Goal: Find specific page/section: Find specific page/section

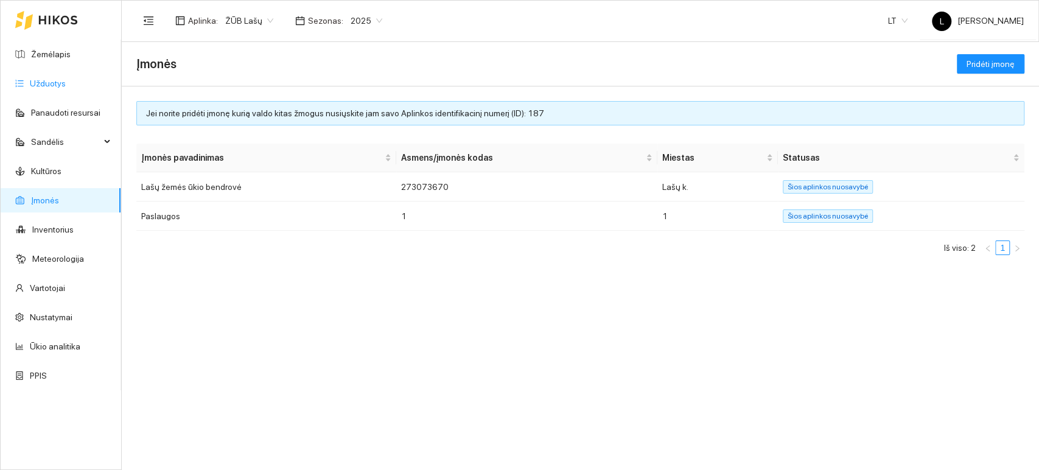
click at [59, 88] on link "Užduotys" at bounding box center [48, 83] width 36 height 10
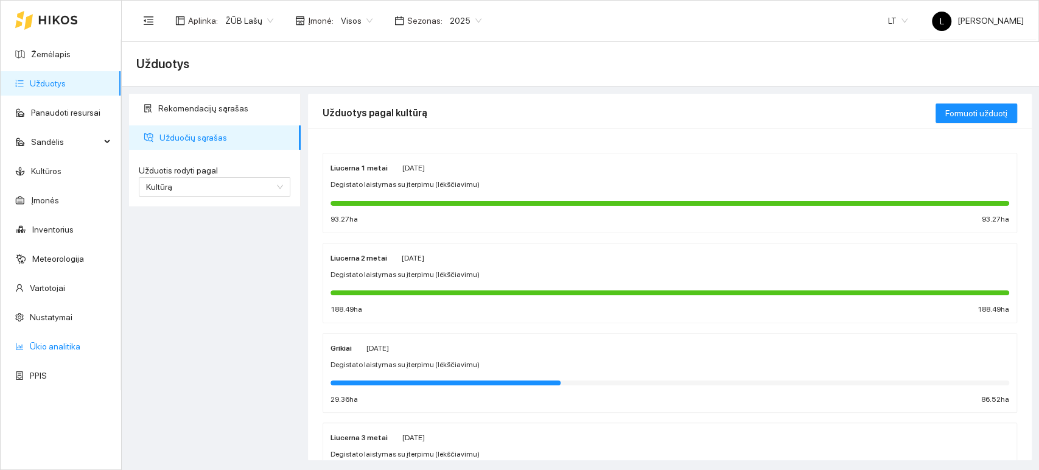
drag, startPoint x: 33, startPoint y: 349, endPoint x: 43, endPoint y: 346, distance: 11.0
click at [33, 350] on link "Ūkio analitika" at bounding box center [55, 346] width 51 height 10
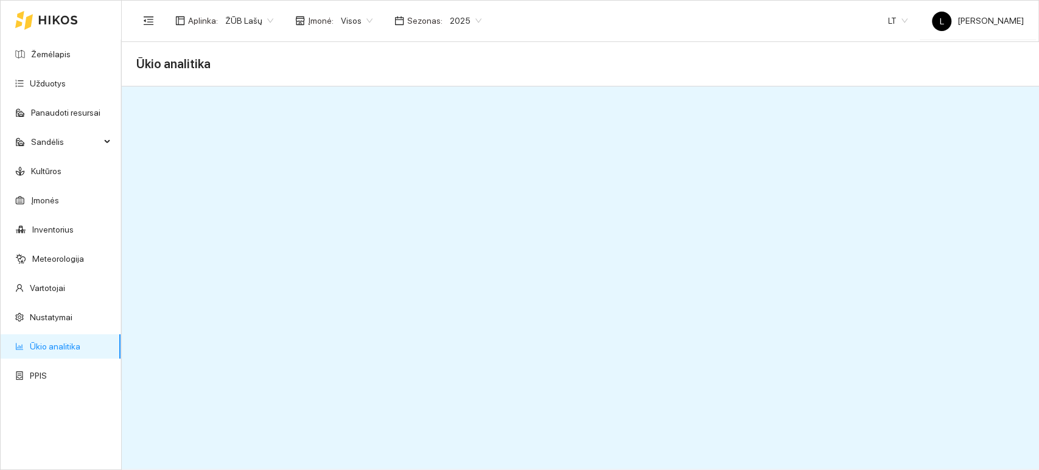
click at [176, 64] on span "Ūkio analitika" at bounding box center [173, 63] width 74 height 19
drag, startPoint x: 132, startPoint y: 58, endPoint x: 145, endPoint y: 69, distance: 17.3
click at [132, 58] on div "Ūkio analitika" at bounding box center [580, 64] width 917 height 44
click at [155, 68] on span "Ūkio analitika" at bounding box center [173, 63] width 74 height 19
click at [63, 348] on link "Ūkio analitika" at bounding box center [55, 346] width 51 height 10
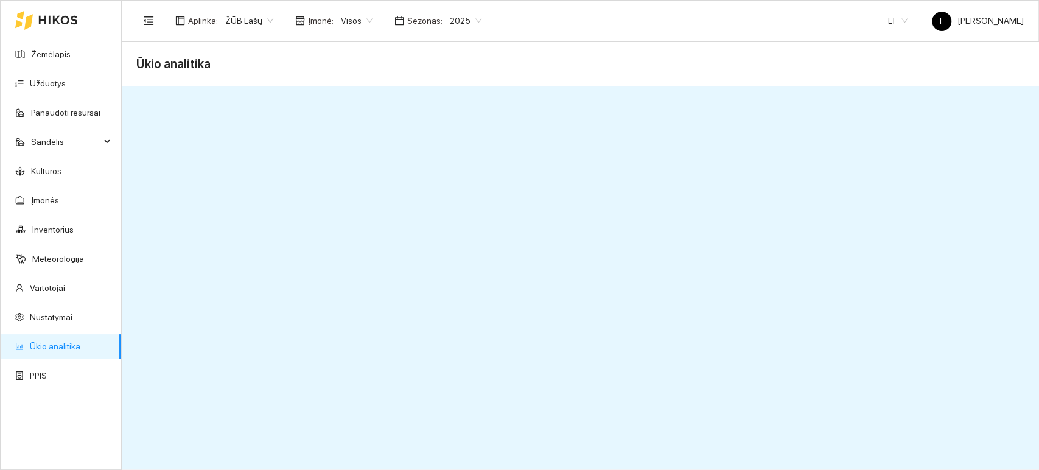
click at [68, 342] on link "Ūkio analitika" at bounding box center [55, 346] width 51 height 10
click at [68, 341] on link "Ūkio analitika" at bounding box center [55, 346] width 51 height 10
